Goal: Task Accomplishment & Management: Manage account settings

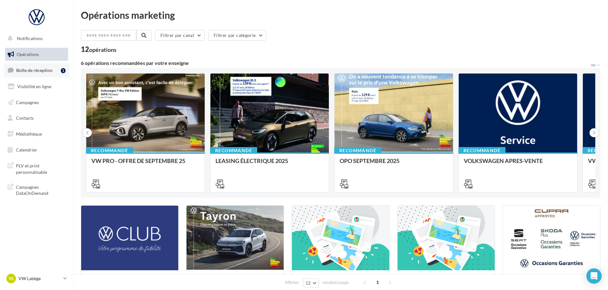
click at [61, 70] on div "1" at bounding box center [63, 70] width 5 height 5
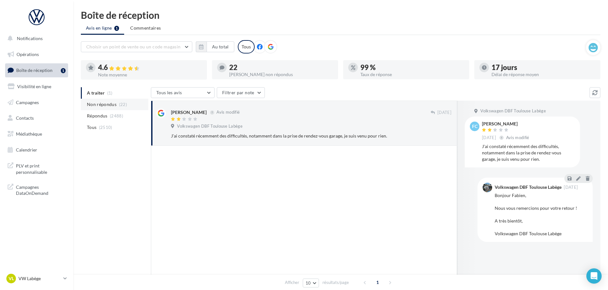
click at [101, 101] on li "Non répondus (22)" at bounding box center [114, 104] width 67 height 11
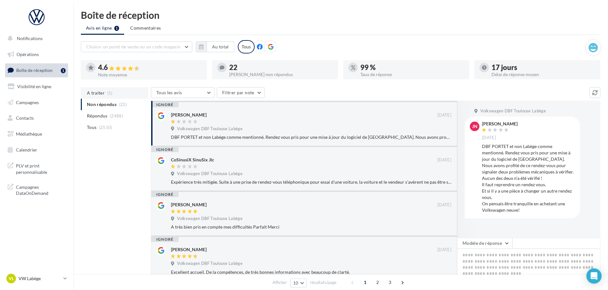
click at [98, 91] on span "A traiter" at bounding box center [96, 93] width 18 height 6
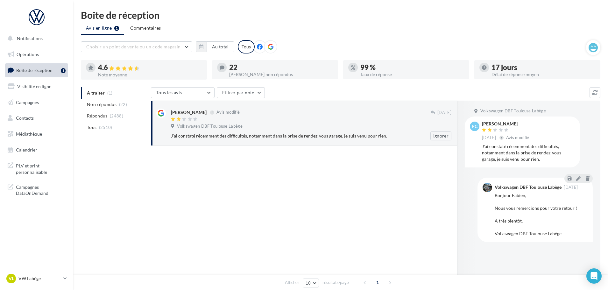
click at [257, 131] on div "[PERSON_NAME] Avis modifié [DATE] Volkswagen DBF Toulouse Labège J'ai constaté …" at bounding box center [311, 125] width 280 height 32
click at [55, 276] on p "VW Labège" at bounding box center [39, 278] width 42 height 6
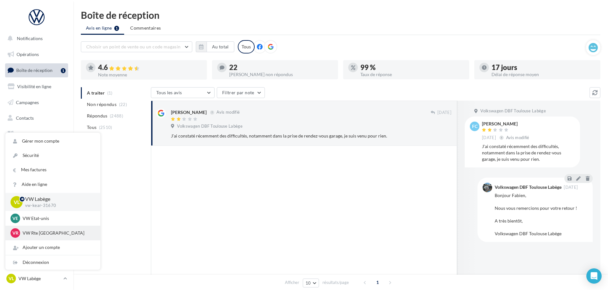
click at [45, 229] on div "VR VW Rte Espagne vw-kear-31100" at bounding box center [53, 233] width 85 height 10
click at [37, 231] on p "VW Rte [GEOGRAPHIC_DATA]" at bounding box center [58, 233] width 70 height 6
click at [21, 230] on div "VR VW Rte Espagne vw-kear-31100" at bounding box center [53, 233] width 85 height 10
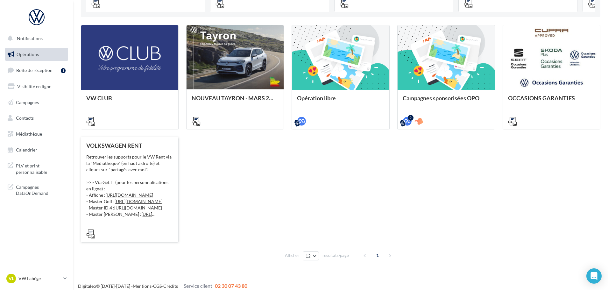
scroll to position [186, 0]
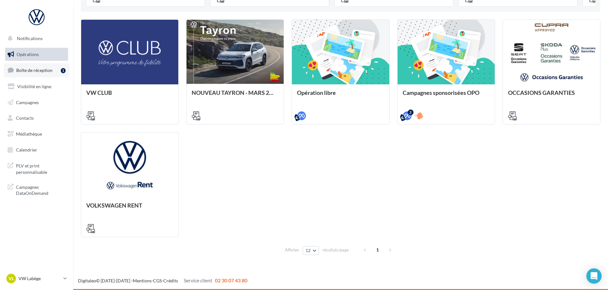
click at [45, 74] on link "Boîte de réception 1" at bounding box center [37, 70] width 66 height 14
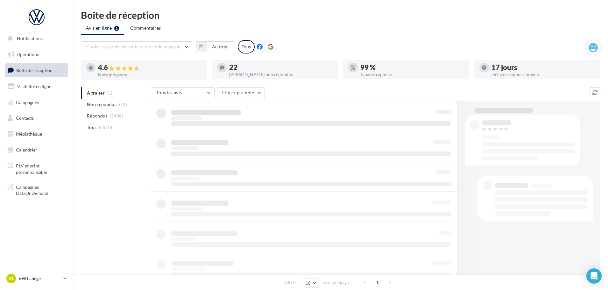
click at [64, 277] on icon at bounding box center [65, 278] width 4 height 5
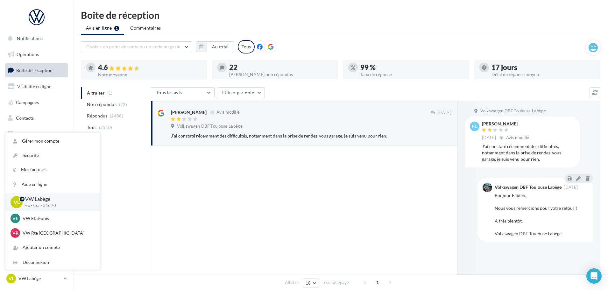
click at [227, 205] on div at bounding box center [304, 225] width 306 height 159
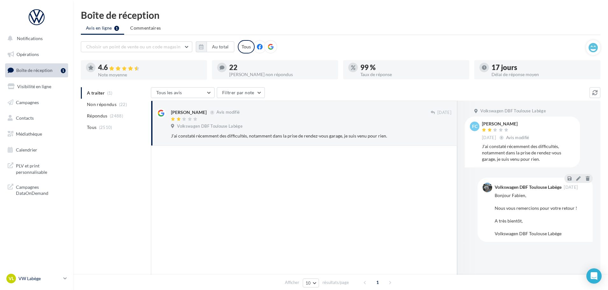
click at [58, 279] on p "VW Labège" at bounding box center [39, 278] width 42 height 6
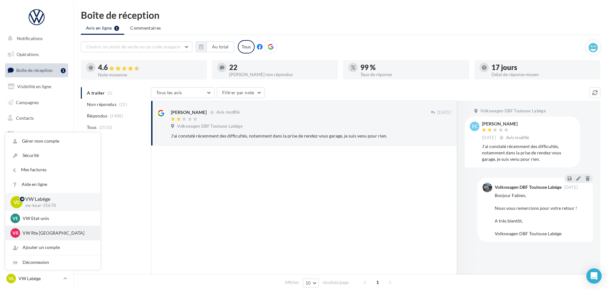
click at [39, 231] on p "VW Rte Espagne" at bounding box center [58, 233] width 70 height 6
